Goal: Task Accomplishment & Management: Complete application form

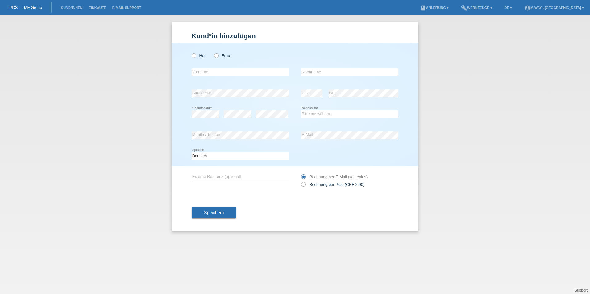
click at [76, 13] on li "Kund*innen" at bounding box center [72, 8] width 28 height 16
click at [76, 10] on li "Kund*innen" at bounding box center [72, 8] width 28 height 16
click at [76, 5] on li "Kund*innen" at bounding box center [72, 8] width 28 height 16
click at [76, 7] on link "Kund*innen" at bounding box center [72, 8] width 28 height 4
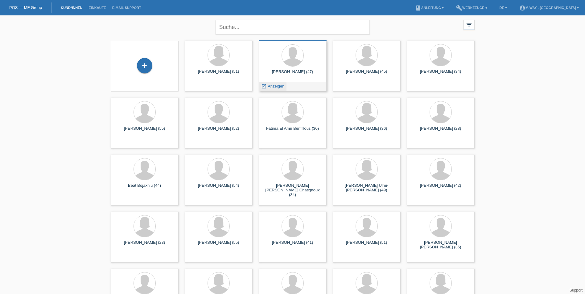
click at [275, 88] on span "Anzeigen" at bounding box center [276, 86] width 17 height 5
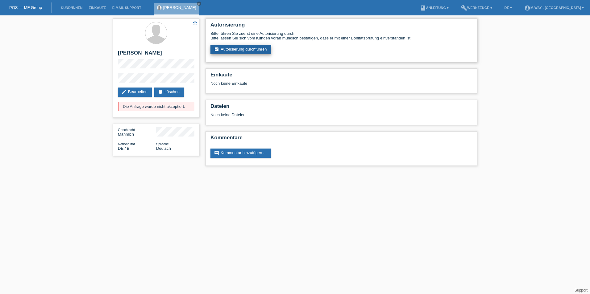
click at [254, 51] on link "assignment_turned_in Autorisierung durchführen" at bounding box center [240, 49] width 61 height 9
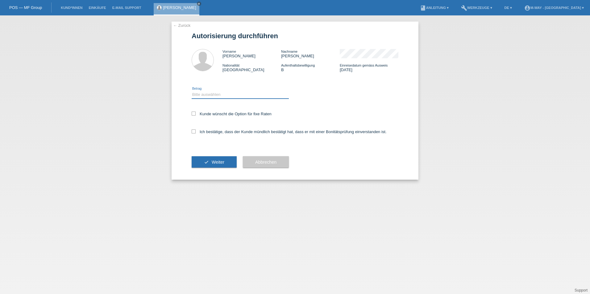
click at [213, 93] on select "Bitte auswählen CHF 1.00 - CHF 499.00 CHF 500.00 - CHF 1'999.00 CHF 2'000.00 - …" at bounding box center [240, 94] width 97 height 7
select select "3"
click at [192, 91] on select "Bitte auswählen CHF 1.00 - CHF 499.00 CHF 500.00 - CHF 1'999.00 CHF 2'000.00 - …" at bounding box center [240, 94] width 97 height 7
click at [192, 112] on icon at bounding box center [194, 114] width 4 height 4
click at [192, 112] on input "Kunde wünscht die Option für fixe Raten" at bounding box center [194, 114] width 4 height 4
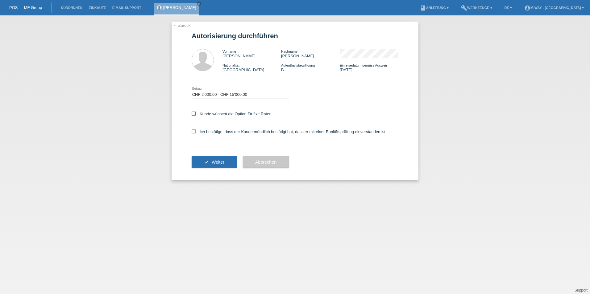
checkbox input "true"
click at [194, 133] on icon at bounding box center [194, 132] width 4 height 4
click at [194, 133] on input "Ich bestätige, dass der Kunde mündlich bestätigt hat, dass er mit einer Bonität…" at bounding box center [194, 132] width 4 height 4
checkbox input "true"
drag, startPoint x: 207, startPoint y: 154, endPoint x: 209, endPoint y: 159, distance: 5.3
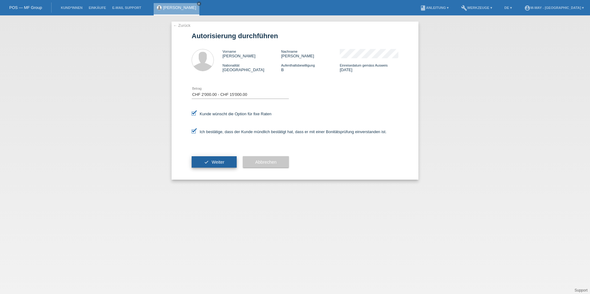
click at [208, 155] on div "check Weiter" at bounding box center [214, 162] width 45 height 36
click at [210, 162] on button "check Weiter" at bounding box center [214, 162] width 45 height 12
